Goal: Complete application form

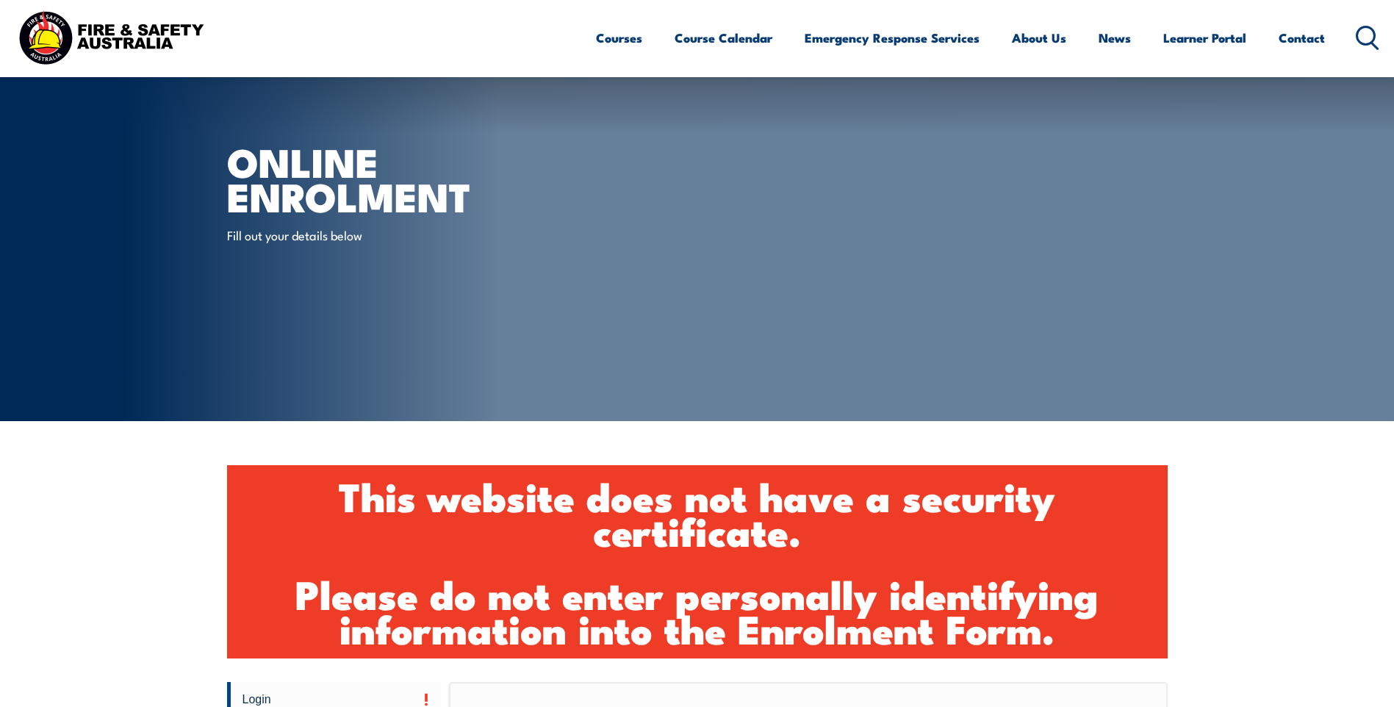
scroll to position [585, 0]
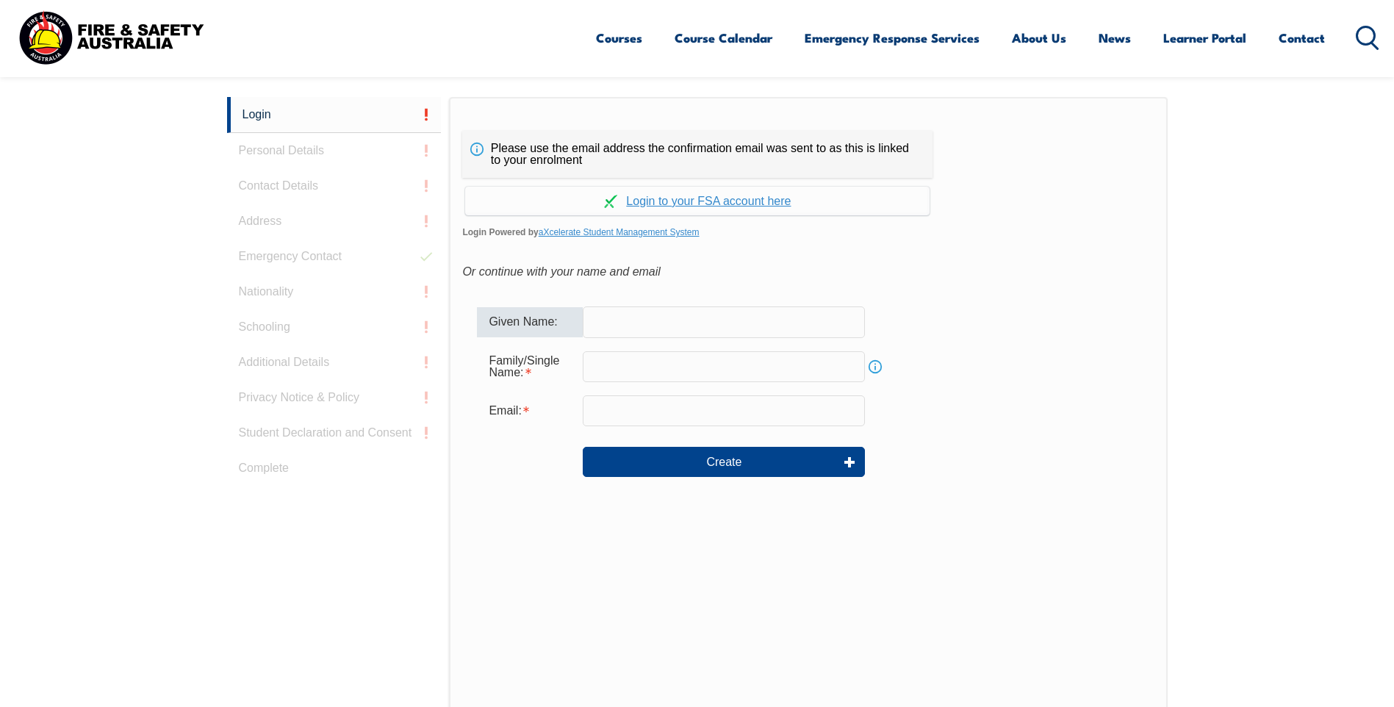
click at [682, 320] on input "text" at bounding box center [724, 321] width 282 height 31
type input "Thomas"
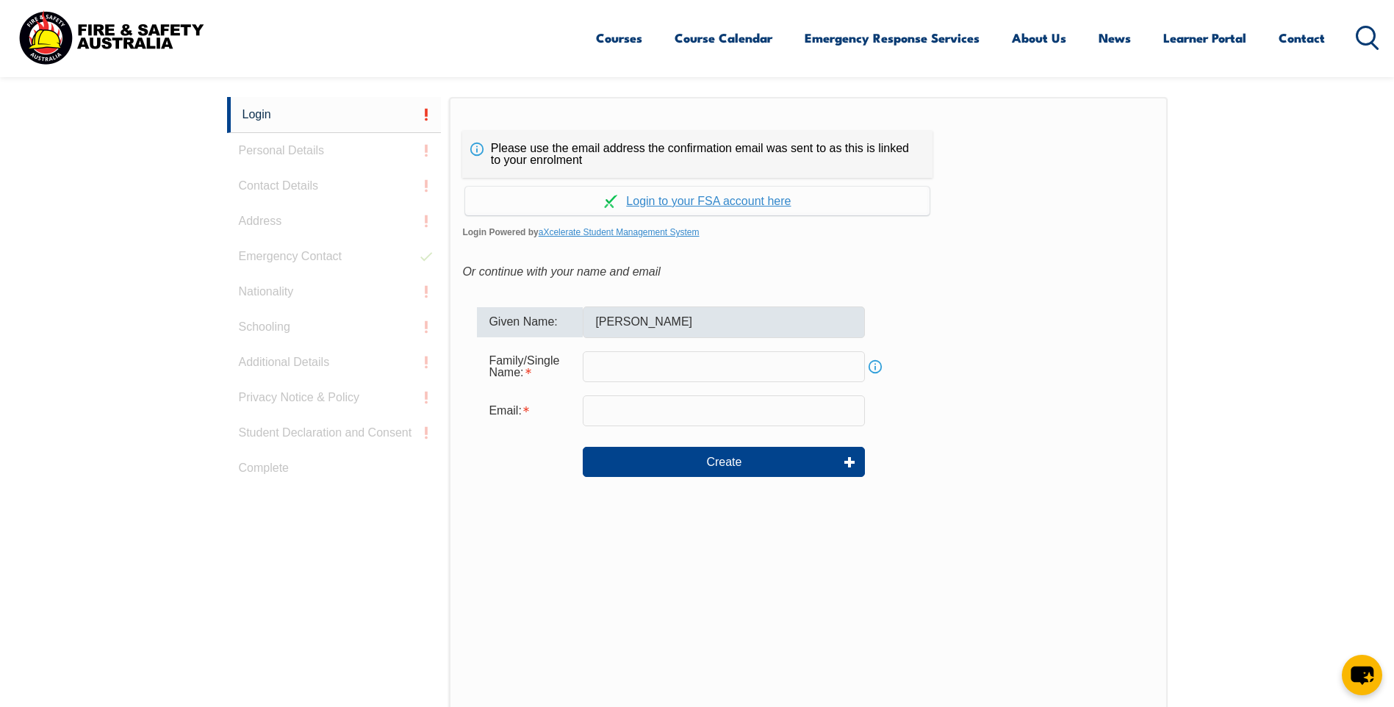
type input "Hamann"
type input "tom.hamann@ororagroup.com"
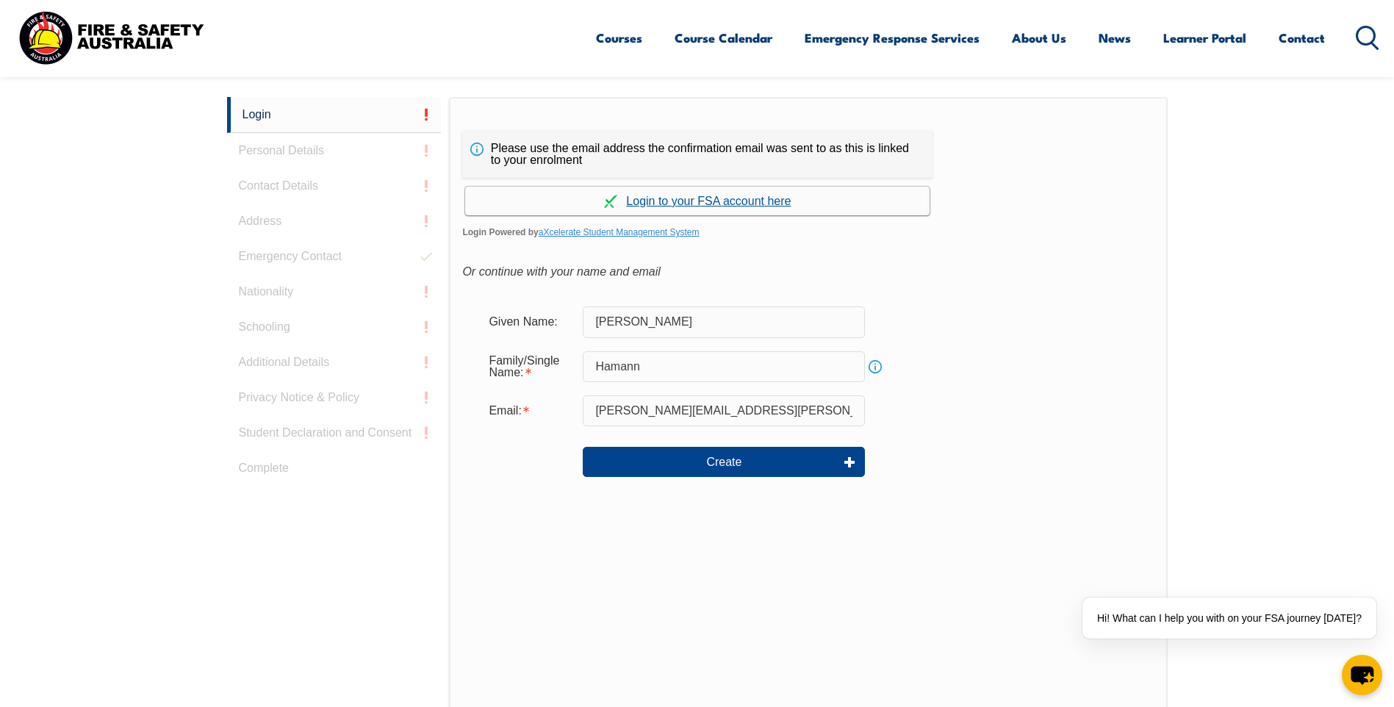
click at [695, 200] on link "Continue with aXcelerate" at bounding box center [697, 201] width 465 height 29
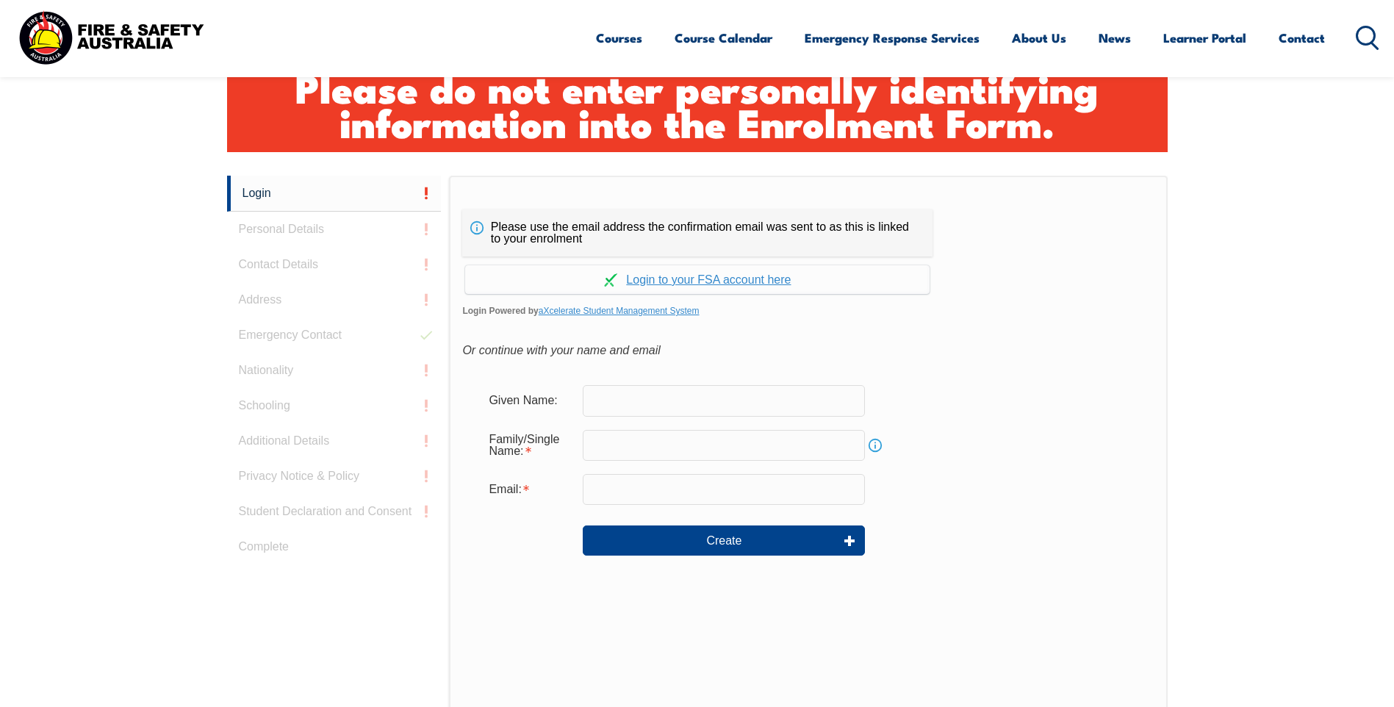
scroll to position [585, 0]
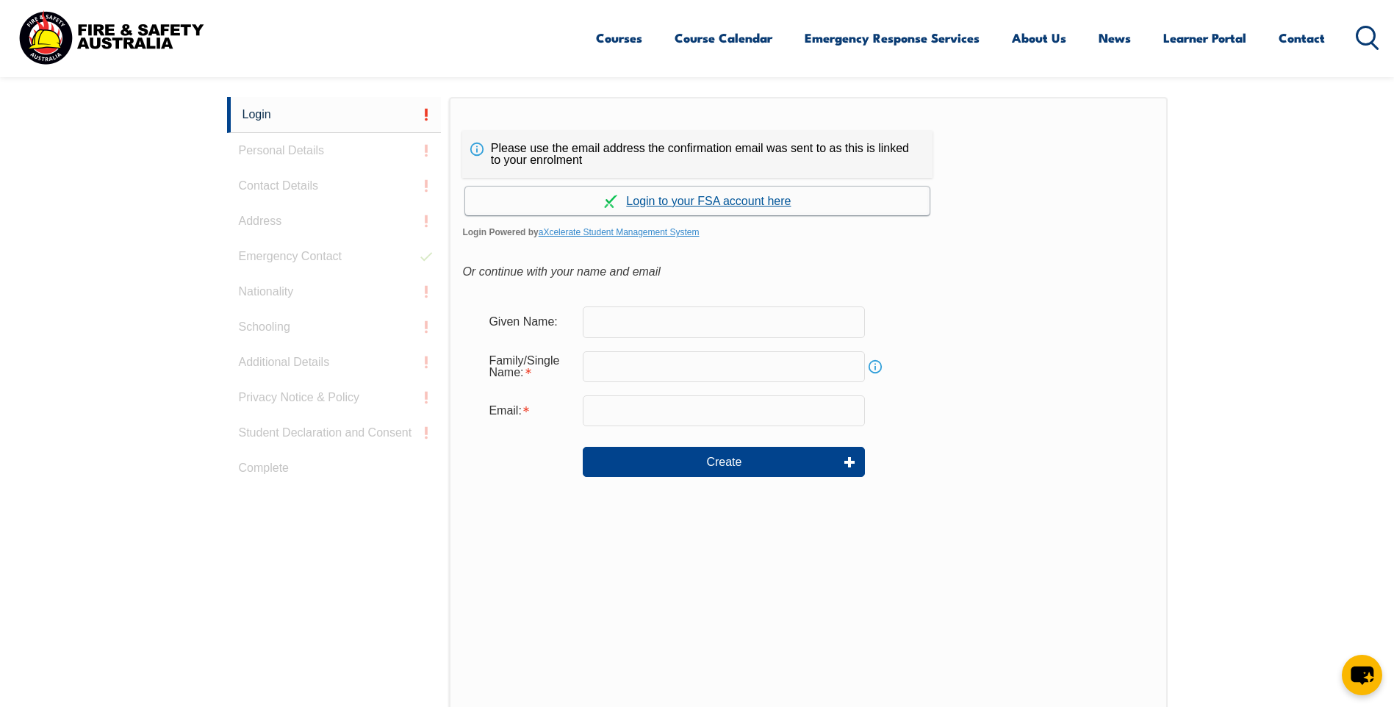
click at [734, 204] on link "Continue with aXcelerate" at bounding box center [697, 201] width 465 height 29
